Goal: Task Accomplishment & Management: Use online tool/utility

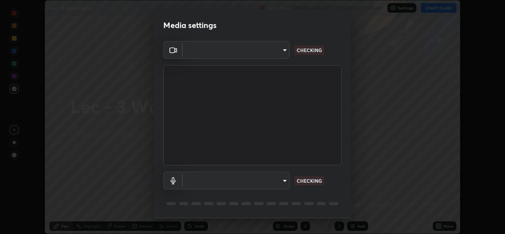
scroll to position [25, 0]
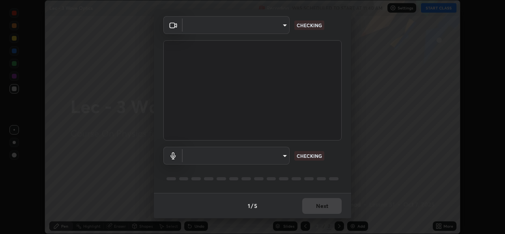
type input "78e73baf3d63bceb4c45423e3c658d9595c8caa1ee6d34b79bc6d5c79dc82097"
type input "df99a08a51d462ac90a93e0d6dd8d9003d21f1f08f59f176791d338bec0cc36b"
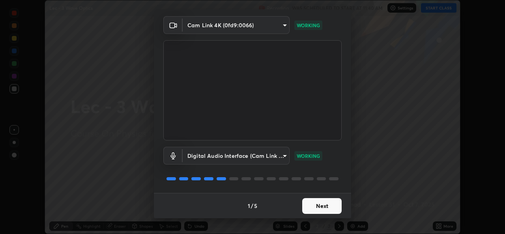
click at [316, 208] on button "Next" at bounding box center [321, 206] width 39 height 16
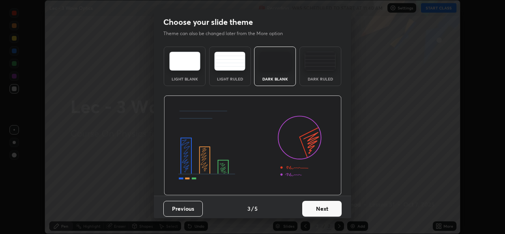
click at [314, 209] on button "Next" at bounding box center [321, 209] width 39 height 16
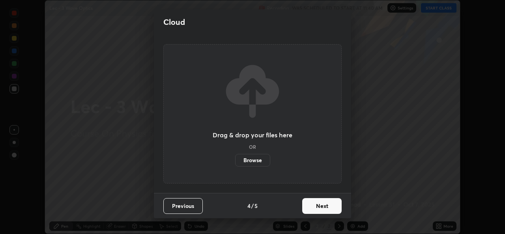
click at [315, 210] on button "Next" at bounding box center [321, 206] width 39 height 16
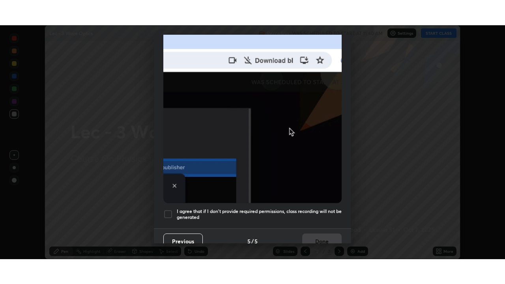
scroll to position [186, 0]
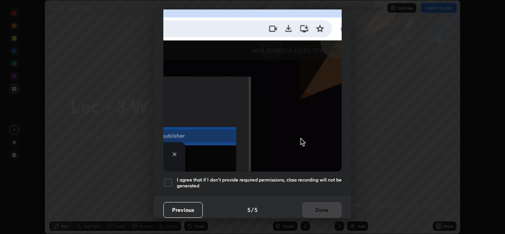
click at [170, 178] on div at bounding box center [167, 182] width 9 height 9
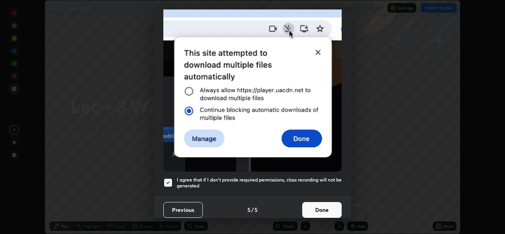
click at [318, 205] on button "Done" at bounding box center [321, 210] width 39 height 16
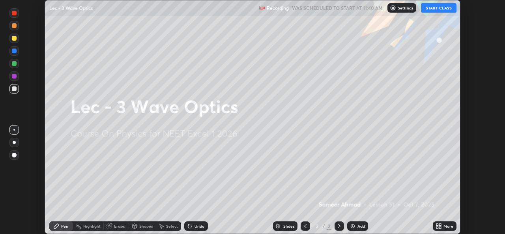
click at [438, 8] on button "START CLASS" at bounding box center [439, 7] width 36 height 9
click at [449, 224] on div "More" at bounding box center [448, 226] width 10 height 4
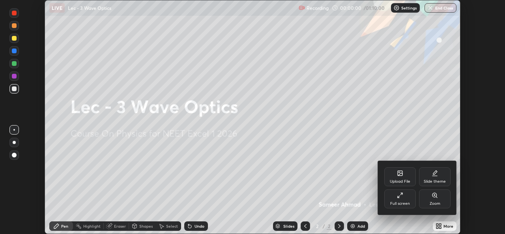
click at [408, 202] on div "Full screen" at bounding box center [400, 204] width 20 height 4
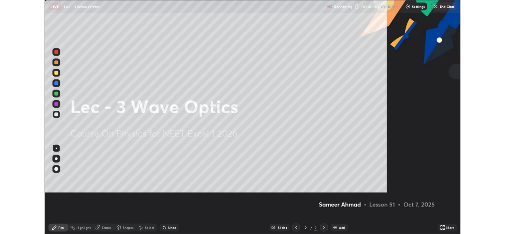
scroll to position [284, 505]
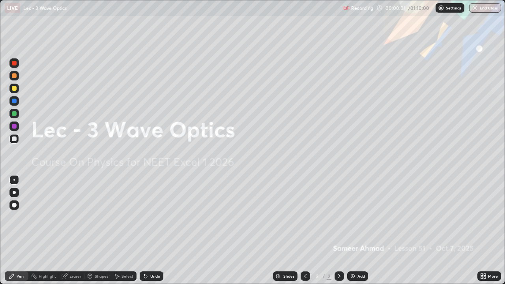
click at [359, 234] on div "Add" at bounding box center [360, 276] width 7 height 4
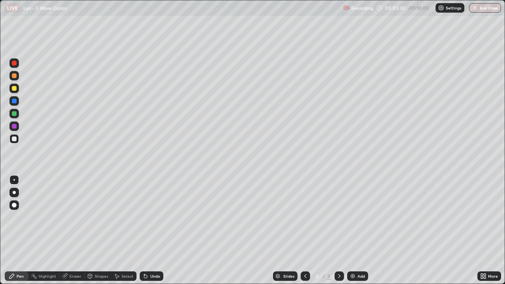
click at [17, 88] on div at bounding box center [13, 88] width 9 height 9
click at [12, 203] on div at bounding box center [14, 205] width 5 height 5
click at [15, 140] on div at bounding box center [14, 138] width 5 height 5
click at [149, 234] on div "Undo" at bounding box center [152, 275] width 24 height 9
click at [14, 180] on div at bounding box center [14, 180] width 2 height 2
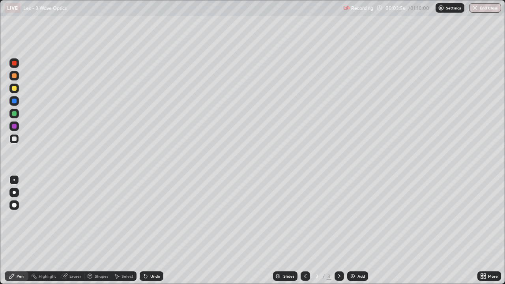
click at [120, 234] on div "Select" at bounding box center [123, 275] width 25 height 9
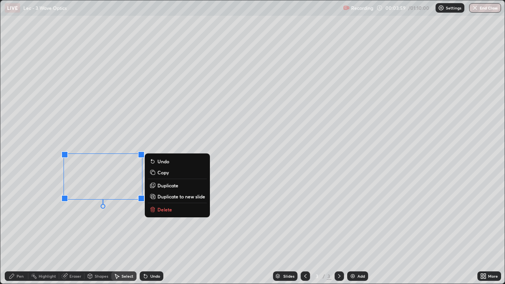
click at [13, 234] on icon at bounding box center [11, 276] width 5 height 5
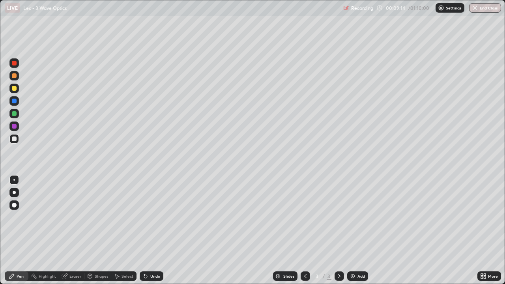
click at [119, 234] on div "Select" at bounding box center [123, 275] width 25 height 9
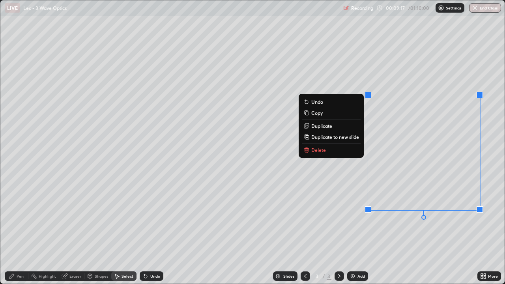
click at [323, 149] on p "Delete" at bounding box center [318, 150] width 15 height 6
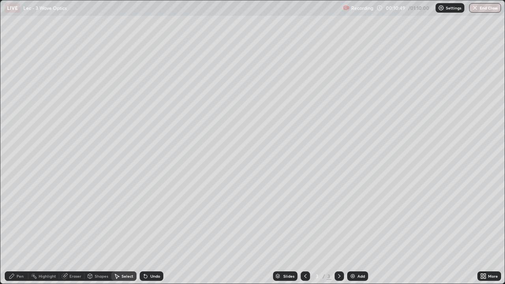
click at [18, 234] on div "Pen" at bounding box center [20, 276] width 7 height 4
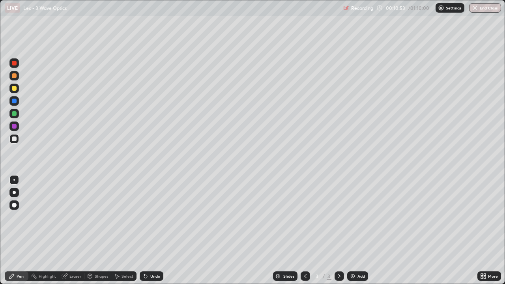
click at [16, 87] on div at bounding box center [14, 88] width 5 height 5
click at [18, 204] on div at bounding box center [13, 204] width 9 height 9
click at [13, 138] on div at bounding box center [14, 138] width 5 height 5
click at [14, 180] on div at bounding box center [14, 180] width 2 height 2
click at [356, 234] on div "Add" at bounding box center [357, 275] width 21 height 9
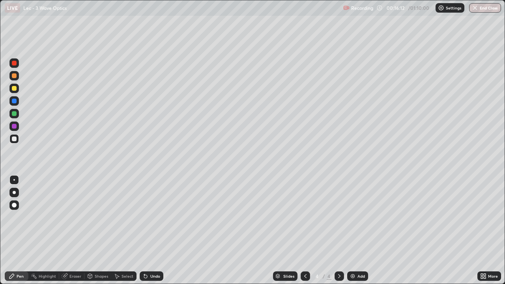
click at [154, 234] on div "Undo" at bounding box center [155, 276] width 10 height 4
click at [66, 234] on icon at bounding box center [65, 275] width 4 height 4
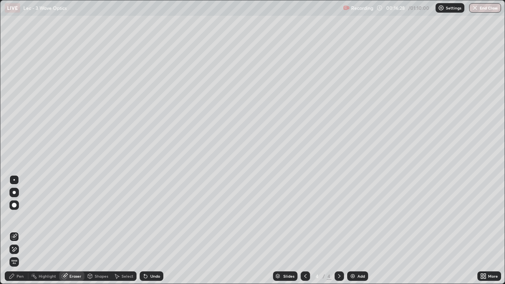
click at [13, 234] on icon at bounding box center [11, 276] width 5 height 5
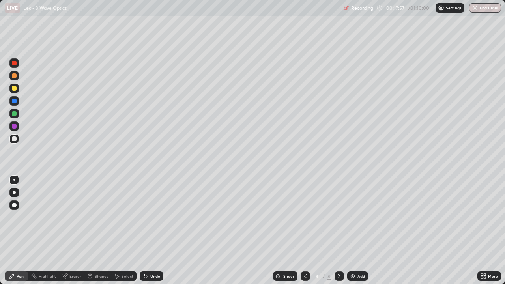
click at [301, 234] on div at bounding box center [305, 275] width 9 height 9
click at [338, 234] on icon at bounding box center [339, 276] width 6 height 6
click at [156, 234] on div "Undo" at bounding box center [155, 276] width 10 height 4
click at [154, 234] on div "Undo" at bounding box center [155, 276] width 10 height 4
click at [153, 234] on div "Undo" at bounding box center [152, 275] width 24 height 9
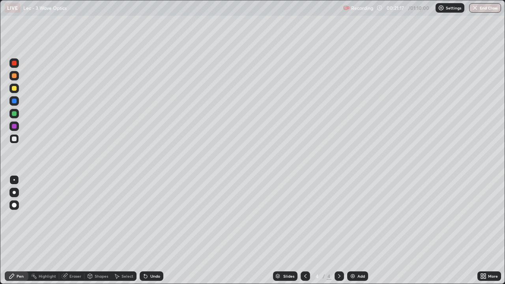
click at [15, 114] on div at bounding box center [14, 113] width 5 height 5
click at [122, 234] on div "Select" at bounding box center [127, 276] width 12 height 4
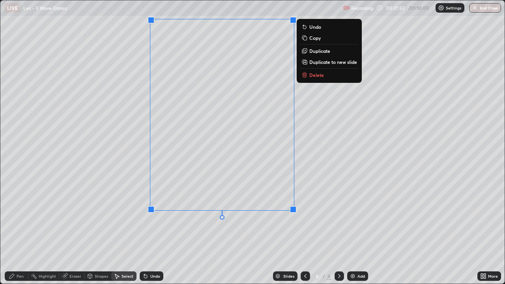
click at [335, 194] on div "0 ° Undo Copy Duplicate Duplicate to new slide Delete" at bounding box center [252, 141] width 504 height 283
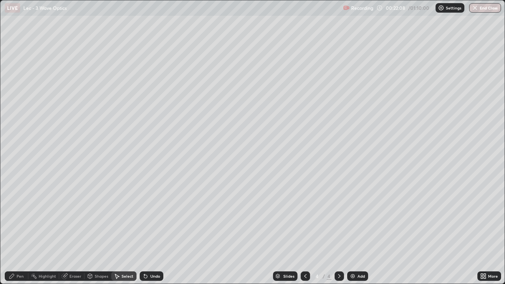
click at [11, 234] on icon at bounding box center [11, 276] width 5 height 5
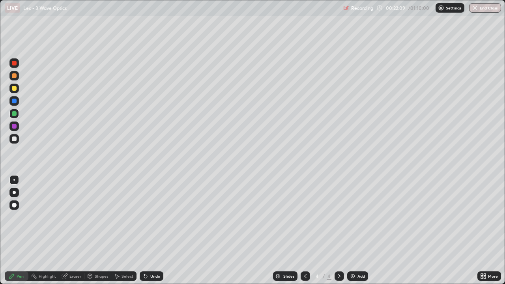
click at [13, 127] on div at bounding box center [14, 126] width 5 height 5
click at [14, 64] on div at bounding box center [14, 63] width 5 height 5
click at [153, 234] on div "Undo" at bounding box center [155, 276] width 10 height 4
click at [154, 234] on div "Undo" at bounding box center [155, 276] width 10 height 4
click at [153, 234] on div "Undo" at bounding box center [155, 276] width 10 height 4
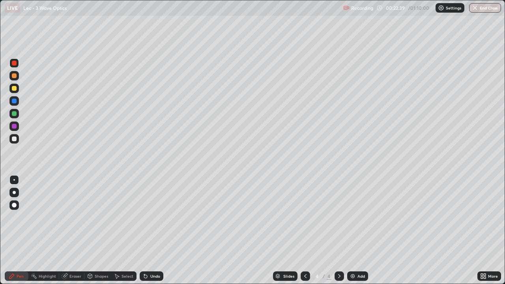
click at [152, 234] on div "Undo" at bounding box center [155, 276] width 10 height 4
click at [151, 234] on div "Undo" at bounding box center [155, 276] width 10 height 4
click at [153, 234] on div "Undo" at bounding box center [155, 276] width 10 height 4
click at [151, 234] on div "Undo" at bounding box center [155, 276] width 10 height 4
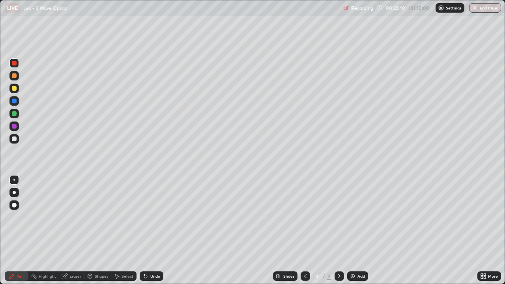
click at [153, 234] on div "Undo" at bounding box center [155, 276] width 10 height 4
click at [152, 234] on div "Undo" at bounding box center [155, 276] width 10 height 4
click at [151, 234] on div "Undo" at bounding box center [155, 276] width 10 height 4
click at [361, 234] on div "Add" at bounding box center [360, 276] width 7 height 4
click at [14, 112] on div at bounding box center [14, 113] width 5 height 5
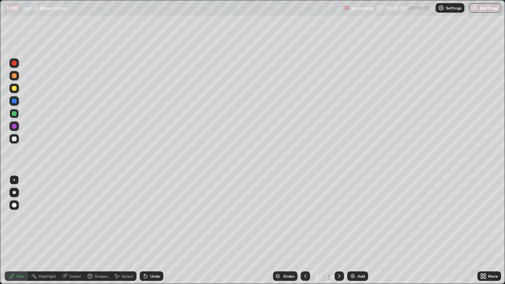
click at [13, 140] on div at bounding box center [14, 138] width 5 height 5
click at [69, 234] on div "Eraser" at bounding box center [75, 276] width 12 height 4
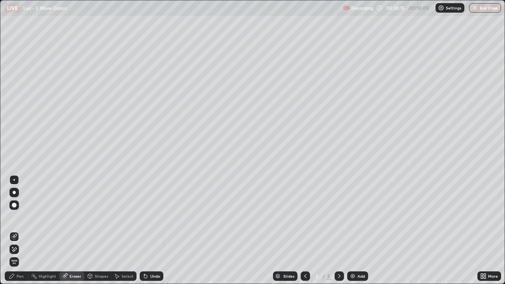
click at [18, 234] on div "Pen" at bounding box center [20, 276] width 7 height 4
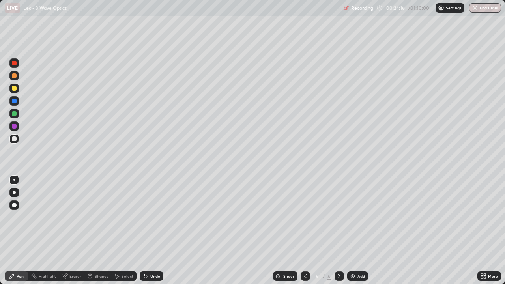
click at [17, 234] on div "Pen" at bounding box center [20, 276] width 7 height 4
click at [13, 112] on div at bounding box center [14, 113] width 5 height 5
click at [144, 234] on icon at bounding box center [145, 276] width 3 height 3
click at [69, 234] on div "Eraser" at bounding box center [71, 275] width 25 height 9
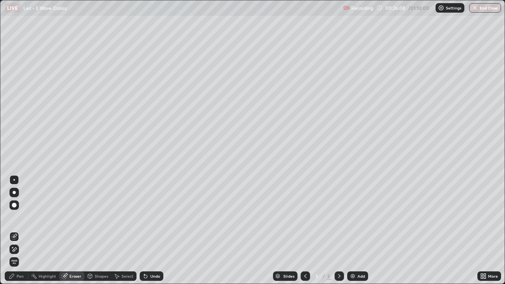
click at [15, 234] on icon at bounding box center [12, 276] width 6 height 6
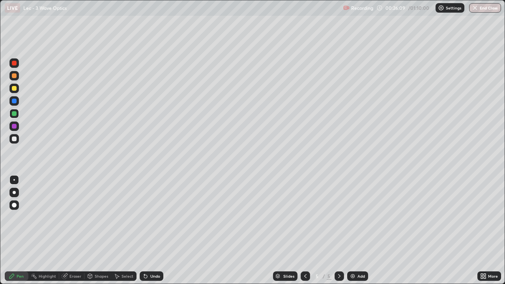
click at [13, 139] on div at bounding box center [14, 138] width 5 height 5
click at [153, 234] on div "Undo" at bounding box center [152, 275] width 24 height 9
click at [155, 234] on div "Undo" at bounding box center [152, 275] width 24 height 9
click at [155, 234] on div "Undo" at bounding box center [155, 276] width 10 height 4
click at [155, 234] on div "Undo" at bounding box center [152, 275] width 24 height 9
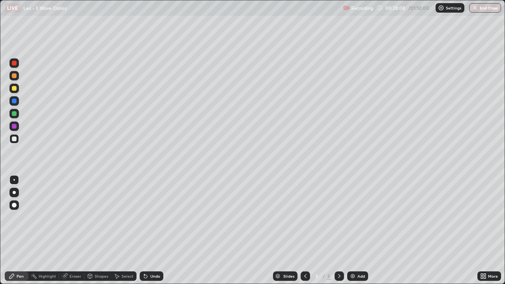
click at [152, 234] on div "Undo" at bounding box center [152, 275] width 24 height 9
click at [153, 234] on div "Undo" at bounding box center [155, 276] width 10 height 4
click at [152, 234] on div "Undo" at bounding box center [155, 276] width 10 height 4
click at [150, 234] on div "Undo" at bounding box center [155, 276] width 10 height 4
click at [158, 234] on div "Undo" at bounding box center [152, 275] width 24 height 9
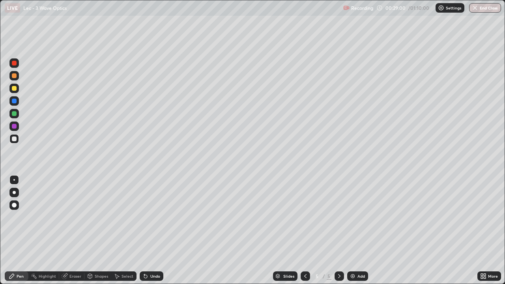
click at [154, 234] on div "Undo" at bounding box center [152, 275] width 24 height 9
click at [153, 234] on div "Undo" at bounding box center [155, 276] width 10 height 4
click at [71, 234] on div "Eraser" at bounding box center [75, 276] width 12 height 4
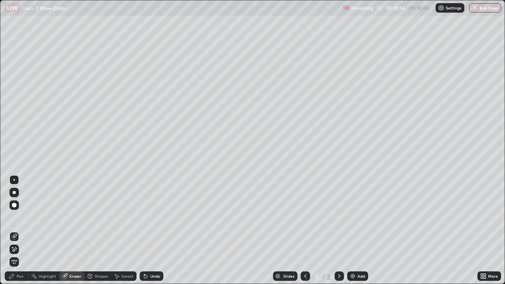
click at [13, 234] on icon at bounding box center [11, 276] width 5 height 5
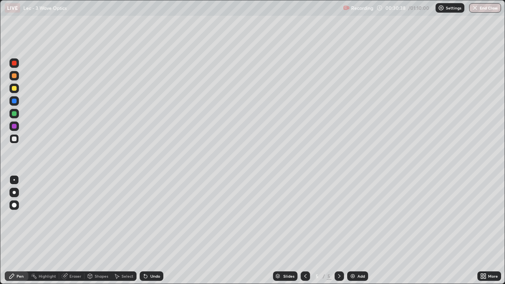
click at [125, 234] on div "Select" at bounding box center [127, 276] width 12 height 4
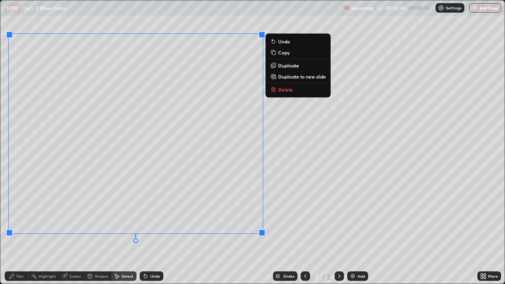
click at [14, 234] on icon at bounding box center [12, 276] width 6 height 6
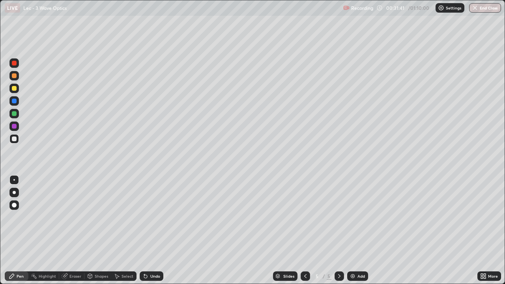
click at [150, 234] on div "Undo" at bounding box center [155, 276] width 10 height 4
click at [358, 234] on div "Add" at bounding box center [360, 276] width 7 height 4
click at [151, 234] on div "Undo" at bounding box center [155, 276] width 10 height 4
click at [121, 234] on div "Select" at bounding box center [123, 275] width 25 height 9
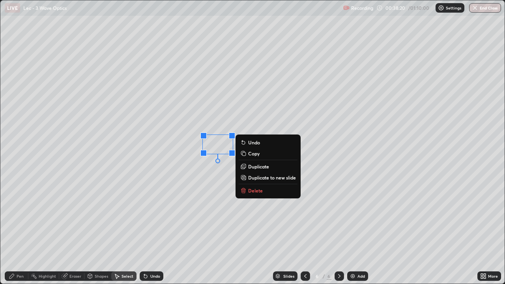
click at [257, 191] on p "Delete" at bounding box center [255, 190] width 15 height 6
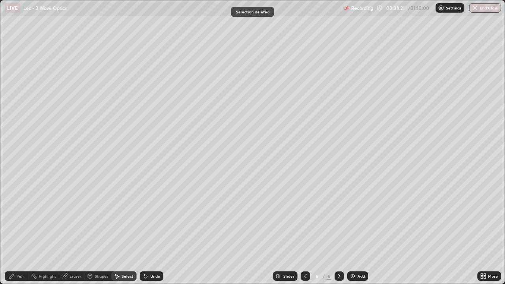
click at [11, 234] on div "Pen" at bounding box center [17, 275] width 24 height 9
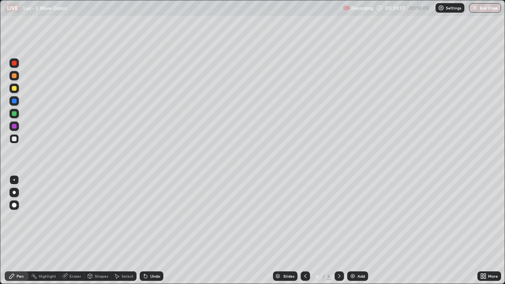
click at [363, 234] on div "Add" at bounding box center [357, 275] width 21 height 9
click at [304, 234] on icon at bounding box center [305, 276] width 6 height 6
click at [338, 234] on icon at bounding box center [339, 276] width 6 height 6
click at [353, 234] on img at bounding box center [353, 276] width 6 height 6
click at [120, 234] on div "Select" at bounding box center [123, 275] width 25 height 9
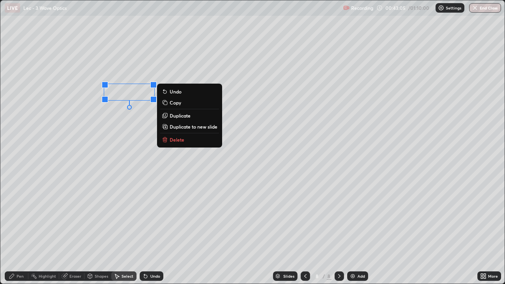
click at [15, 234] on div "Pen" at bounding box center [17, 275] width 24 height 9
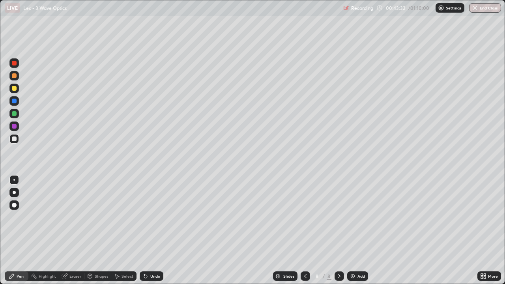
click at [151, 234] on div "Undo" at bounding box center [155, 276] width 10 height 4
click at [150, 234] on div "Undo" at bounding box center [155, 276] width 10 height 4
click at [149, 234] on div "Undo" at bounding box center [152, 275] width 24 height 9
click at [148, 234] on div "Undo" at bounding box center [152, 275] width 24 height 9
click at [129, 234] on div "Select" at bounding box center [127, 276] width 12 height 4
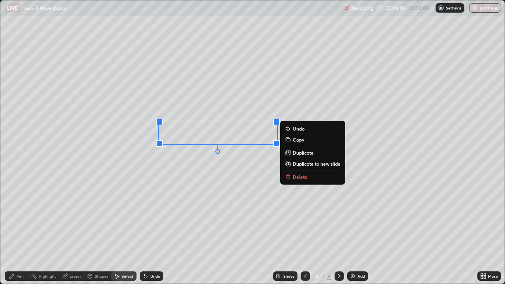
click at [296, 178] on p "Delete" at bounding box center [300, 177] width 15 height 6
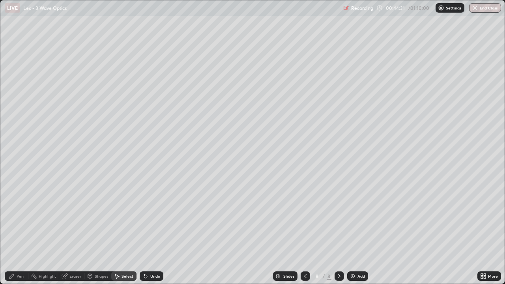
click at [20, 234] on div "Pen" at bounding box center [20, 276] width 7 height 4
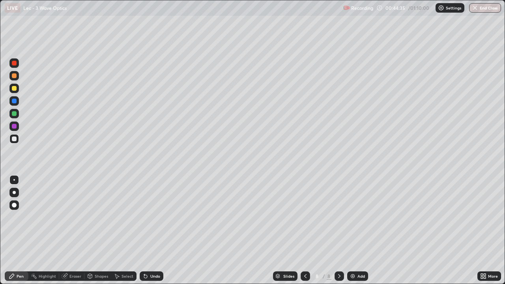
click at [154, 234] on div "Undo" at bounding box center [155, 276] width 10 height 4
click at [214, 234] on div "Slides 8 / 8 Add" at bounding box center [320, 276] width 314 height 16
click at [252, 234] on div "Slides 8 / 8 Add" at bounding box center [320, 276] width 314 height 16
click at [251, 234] on div "Slides 8 / 8 Add" at bounding box center [320, 276] width 314 height 16
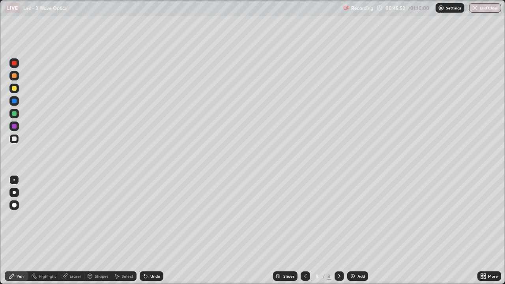
click at [250, 234] on div "Slides 8 / 8 Add" at bounding box center [320, 276] width 314 height 16
click at [304, 234] on icon at bounding box center [305, 276] width 6 height 6
click at [13, 116] on div at bounding box center [13, 113] width 9 height 9
click at [338, 234] on icon at bounding box center [339, 276] width 6 height 6
click at [339, 234] on icon at bounding box center [339, 276] width 6 height 6
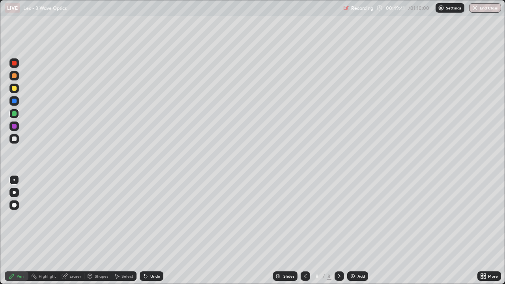
click at [337, 234] on icon at bounding box center [339, 276] width 6 height 6
click at [338, 234] on icon at bounding box center [339, 276] width 6 height 6
click at [359, 234] on div "Add" at bounding box center [360, 276] width 7 height 4
click at [14, 138] on div at bounding box center [14, 138] width 5 height 5
click at [155, 234] on div "Undo" at bounding box center [155, 276] width 10 height 4
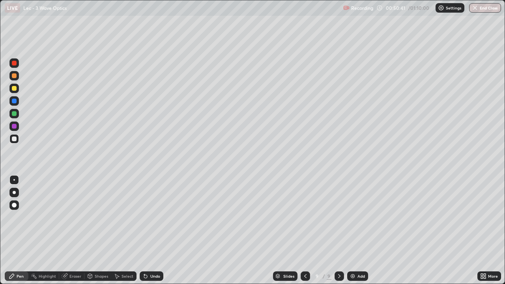
click at [153, 234] on div "Undo" at bounding box center [152, 275] width 24 height 9
click at [152, 234] on div "Undo" at bounding box center [155, 276] width 10 height 4
click at [153, 234] on div "Undo" at bounding box center [155, 276] width 10 height 4
click at [150, 234] on div "Undo" at bounding box center [155, 276] width 10 height 4
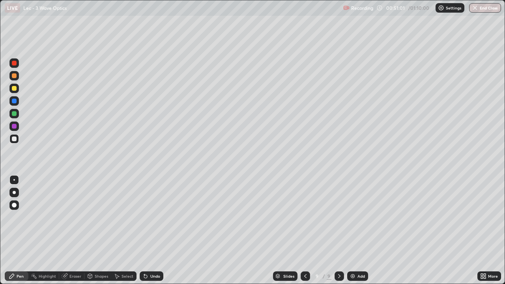
click at [149, 234] on div "Undo" at bounding box center [152, 275] width 24 height 9
click at [151, 234] on div "Undo" at bounding box center [152, 275] width 24 height 9
click at [151, 234] on div "Undo" at bounding box center [155, 276] width 10 height 4
click at [150, 234] on div "Undo" at bounding box center [155, 276] width 10 height 4
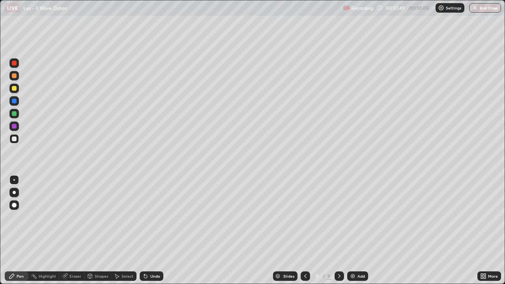
click at [72, 234] on div "Eraser" at bounding box center [75, 276] width 12 height 4
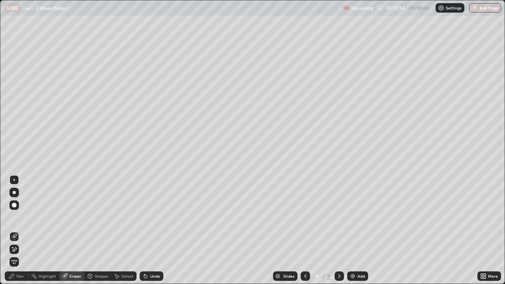
click at [19, 234] on div "Pen" at bounding box center [17, 275] width 24 height 9
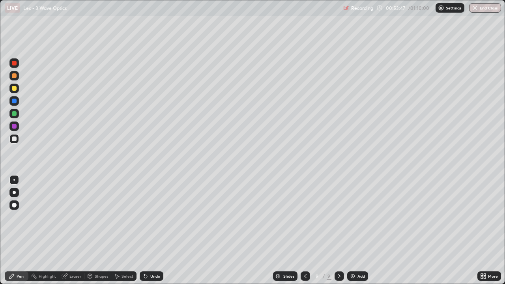
click at [355, 234] on img at bounding box center [353, 276] width 6 height 6
click at [305, 234] on icon at bounding box center [305, 276] width 6 height 6
click at [340, 234] on div at bounding box center [339, 276] width 9 height 16
click at [12, 112] on div at bounding box center [14, 113] width 5 height 5
click at [15, 207] on div at bounding box center [13, 204] width 9 height 9
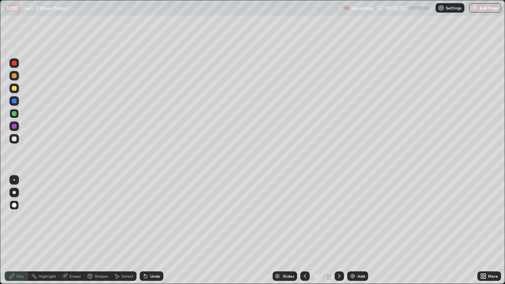
click at [148, 234] on div "Undo" at bounding box center [152, 275] width 24 height 9
click at [356, 234] on div "Add" at bounding box center [357, 275] width 21 height 9
click at [14, 180] on div at bounding box center [14, 180] width 2 height 2
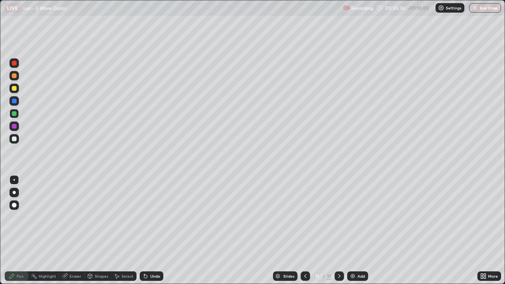
click at [16, 136] on div at bounding box center [13, 138] width 9 height 9
click at [72, 234] on div "Eraser" at bounding box center [75, 276] width 12 height 4
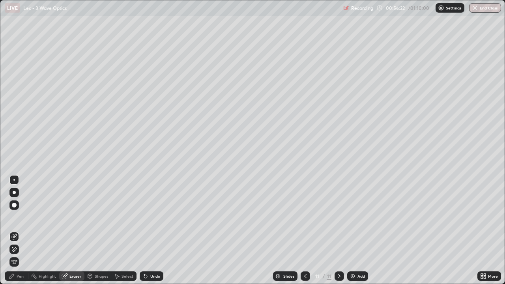
click at [15, 234] on div "Pen" at bounding box center [17, 275] width 24 height 9
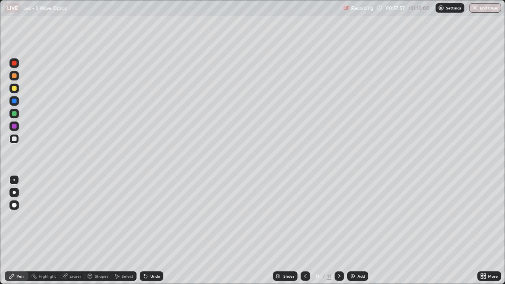
click at [304, 234] on icon at bounding box center [305, 276] width 2 height 4
click at [305, 234] on icon at bounding box center [305, 276] width 6 height 6
click at [304, 234] on icon at bounding box center [305, 276] width 6 height 6
click at [303, 234] on div at bounding box center [305, 275] width 9 height 9
click at [338, 234] on icon at bounding box center [339, 276] width 6 height 6
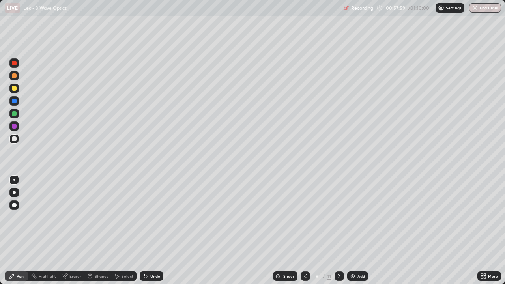
click at [342, 234] on div at bounding box center [339, 275] width 9 height 9
click at [122, 234] on div "Select" at bounding box center [127, 276] width 12 height 4
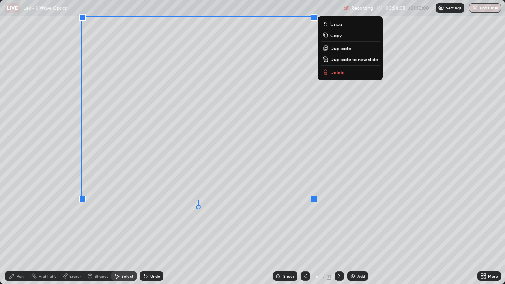
click at [333, 36] on p "Copy" at bounding box center [335, 35] width 11 height 6
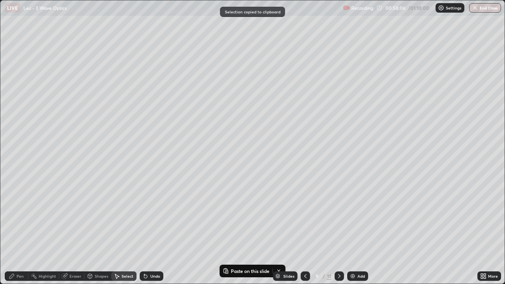
click at [338, 234] on icon at bounding box center [339, 276] width 6 height 6
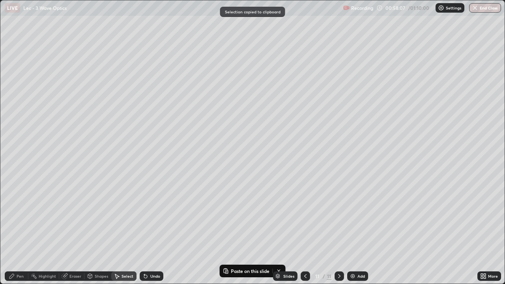
click at [356, 234] on div "Add" at bounding box center [357, 275] width 21 height 9
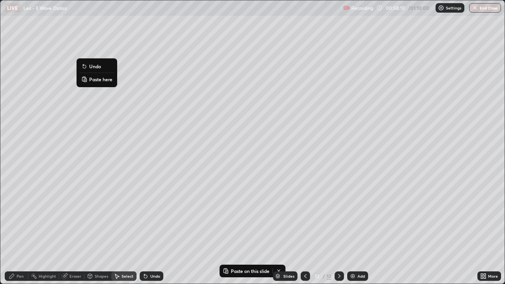
click at [103, 81] on p "Paste here" at bounding box center [100, 79] width 23 height 6
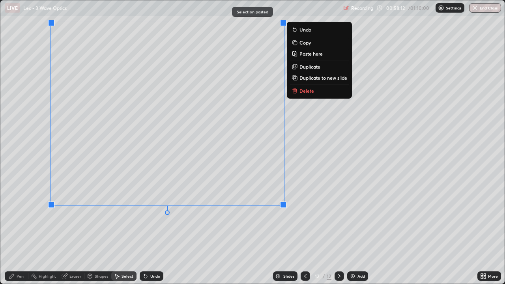
click at [16, 234] on div "Pen" at bounding box center [17, 275] width 24 height 9
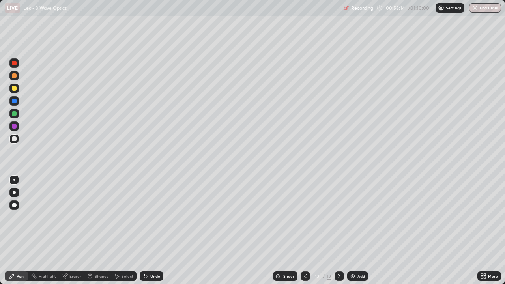
click at [67, 234] on div "Eraser" at bounding box center [71, 275] width 25 height 9
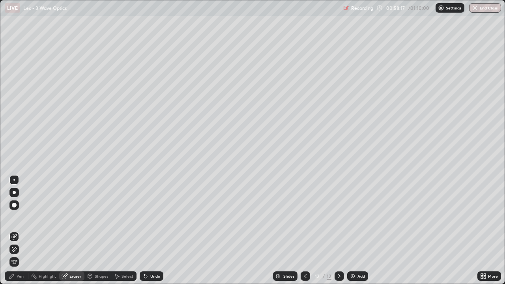
click at [14, 234] on icon at bounding box center [12, 276] width 6 height 6
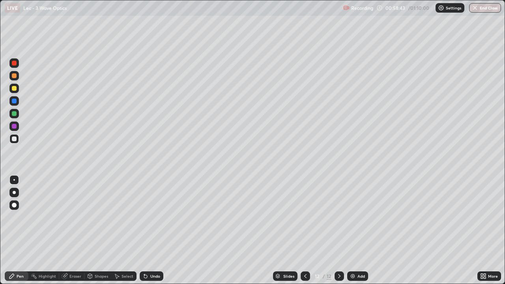
click at [147, 234] on icon at bounding box center [145, 276] width 6 height 6
click at [150, 234] on div "Undo" at bounding box center [152, 275] width 24 height 9
click at [148, 234] on div "Undo" at bounding box center [152, 275] width 24 height 9
click at [151, 234] on div "Undo" at bounding box center [155, 276] width 10 height 4
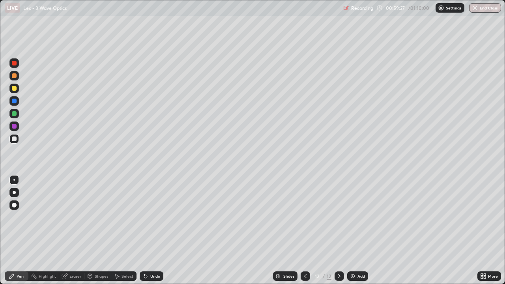
click at [151, 234] on div "Undo" at bounding box center [152, 275] width 24 height 9
click at [153, 234] on div "Undo" at bounding box center [155, 276] width 10 height 4
click at [150, 234] on div "Undo" at bounding box center [155, 276] width 10 height 4
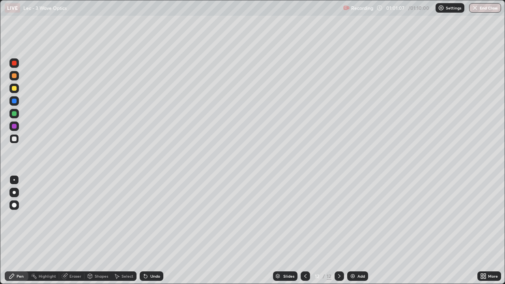
click at [15, 113] on div at bounding box center [14, 113] width 5 height 5
click at [153, 234] on div "Undo" at bounding box center [155, 276] width 10 height 4
click at [153, 234] on div "Undo" at bounding box center [152, 275] width 24 height 9
click at [152, 234] on div "Undo" at bounding box center [152, 275] width 24 height 9
click at [150, 234] on div "Undo" at bounding box center [152, 275] width 24 height 9
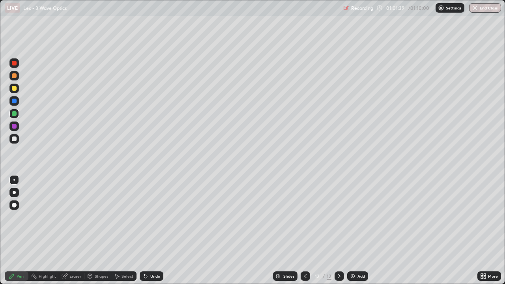
click at [151, 234] on div "Undo" at bounding box center [155, 276] width 10 height 4
click at [150, 234] on div "Undo" at bounding box center [155, 276] width 10 height 4
click at [148, 234] on div "Undo" at bounding box center [152, 275] width 24 height 9
click at [149, 234] on div "Undo" at bounding box center [152, 275] width 24 height 9
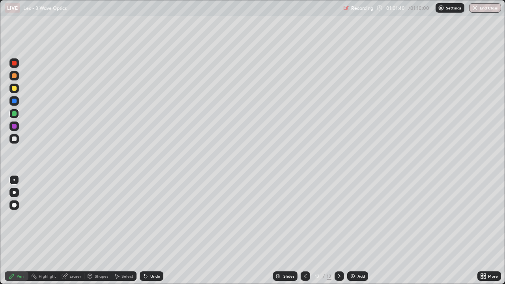
click at [148, 234] on div "Undo" at bounding box center [152, 275] width 24 height 9
click at [150, 234] on div "Undo" at bounding box center [155, 276] width 10 height 4
click at [148, 234] on div "Undo" at bounding box center [152, 275] width 24 height 9
click at [150, 234] on div "Undo" at bounding box center [152, 275] width 24 height 9
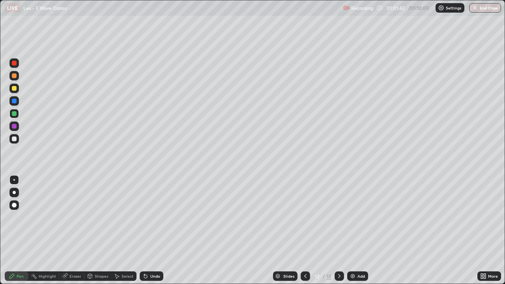
click at [149, 234] on div "Undo" at bounding box center [152, 275] width 24 height 9
click at [125, 234] on div "Select" at bounding box center [127, 276] width 12 height 4
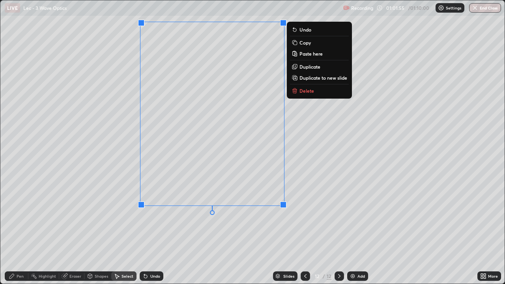
click at [307, 79] on p "Duplicate to new slide" at bounding box center [323, 78] width 48 height 6
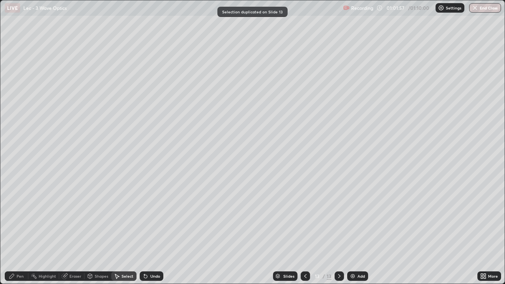
click at [14, 234] on icon at bounding box center [11, 276] width 5 height 5
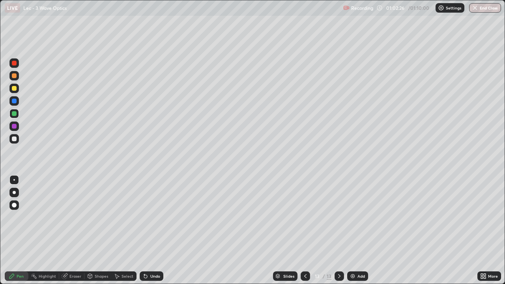
click at [148, 234] on div "Undo" at bounding box center [152, 275] width 24 height 9
click at [150, 234] on div "Undo" at bounding box center [152, 275] width 24 height 9
click at [151, 234] on div "Undo" at bounding box center [155, 276] width 10 height 4
click at [355, 234] on div "Add" at bounding box center [357, 275] width 21 height 9
click at [14, 140] on div at bounding box center [14, 138] width 5 height 5
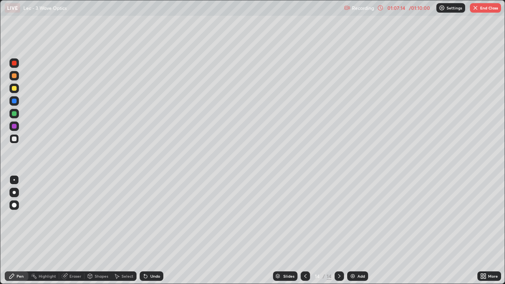
click at [125, 234] on div "Select" at bounding box center [127, 276] width 12 height 4
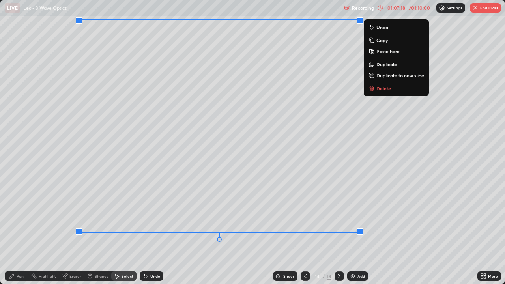
click at [385, 65] on p "Duplicate" at bounding box center [386, 64] width 21 height 6
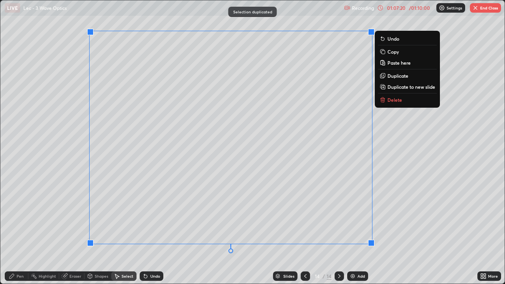
click at [390, 100] on p "Delete" at bounding box center [394, 100] width 15 height 6
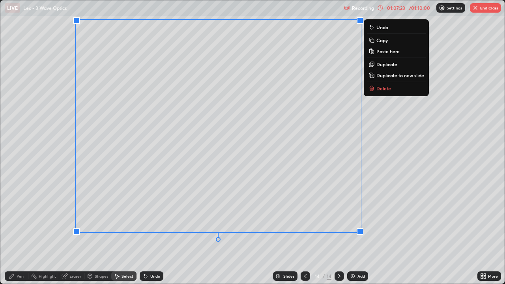
click at [390, 75] on p "Duplicate to new slide" at bounding box center [400, 75] width 48 height 6
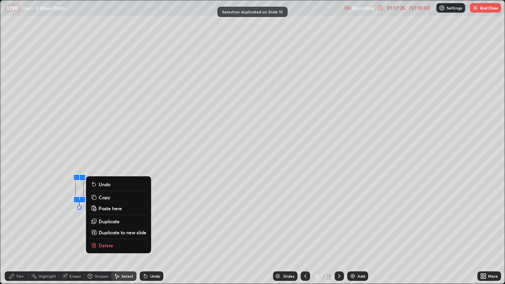
click at [112, 234] on p "Delete" at bounding box center [106, 245] width 15 height 6
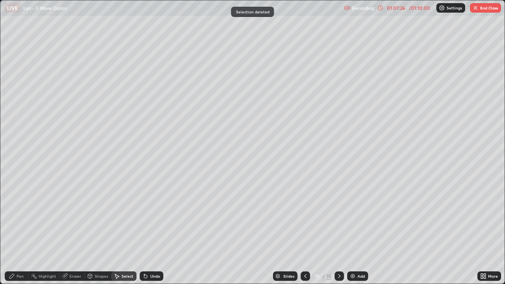
click at [8, 234] on div "Pen" at bounding box center [17, 275] width 24 height 9
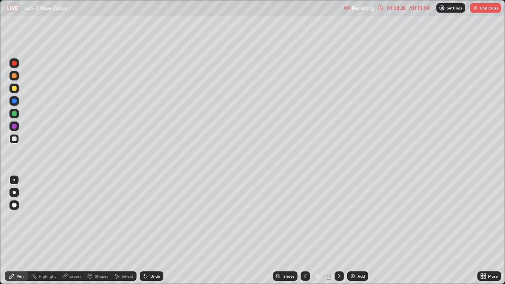
click at [153, 234] on div "Undo" at bounding box center [155, 276] width 10 height 4
click at [152, 234] on div "Undo" at bounding box center [155, 276] width 10 height 4
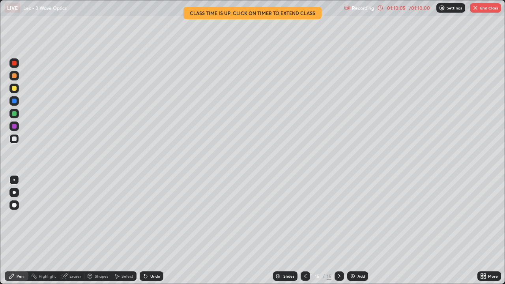
click at [351, 234] on div "Add" at bounding box center [357, 275] width 21 height 9
click at [72, 234] on div "Eraser" at bounding box center [71, 275] width 25 height 9
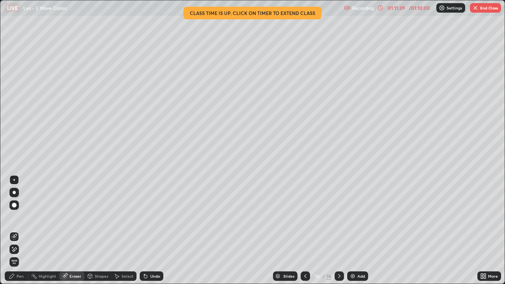
click at [14, 234] on icon at bounding box center [12, 276] width 6 height 6
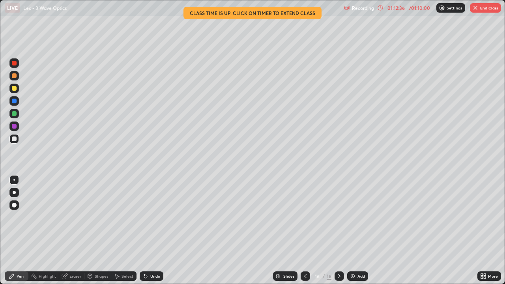
click at [480, 9] on button "End Class" at bounding box center [485, 7] width 31 height 9
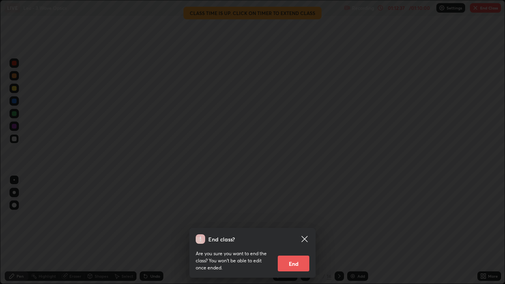
click at [304, 234] on button "End" at bounding box center [294, 264] width 32 height 16
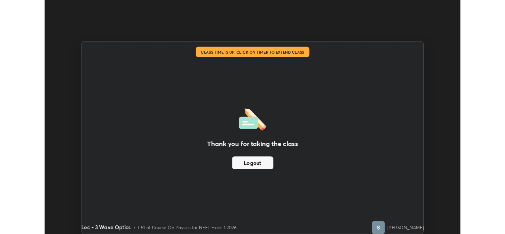
scroll to position [39213, 38942]
